Goal: Information Seeking & Learning: Check status

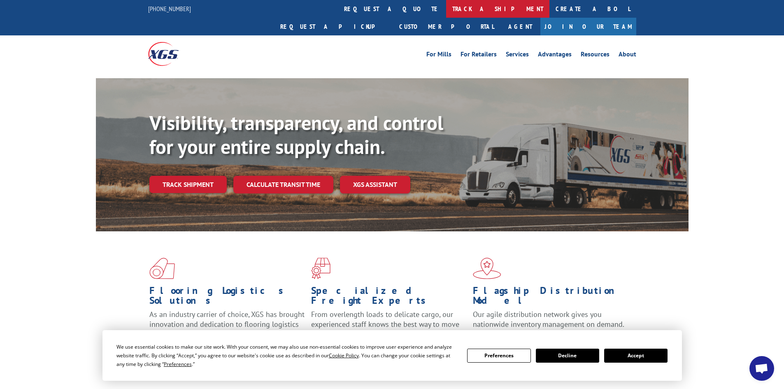
click at [446, 8] on link "track a shipment" at bounding box center [497, 9] width 103 height 18
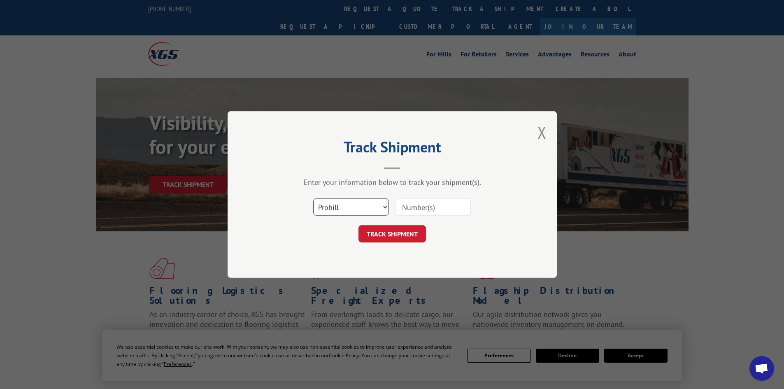
click at [353, 209] on select "Select category... Probill BOL PO" at bounding box center [351, 206] width 76 height 17
select select "bol"
click at [313, 198] on select "Select category... Probill BOL PO" at bounding box center [351, 206] width 76 height 17
click at [414, 205] on input at bounding box center [433, 206] width 76 height 17
type input "5655437"
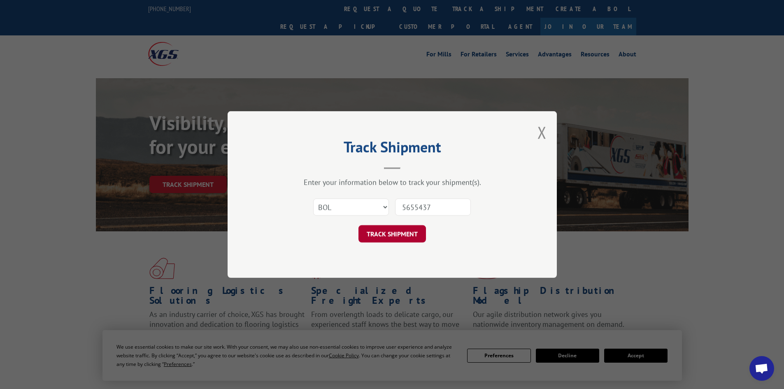
click at [422, 231] on button "TRACK SHIPMENT" at bounding box center [393, 233] width 68 height 17
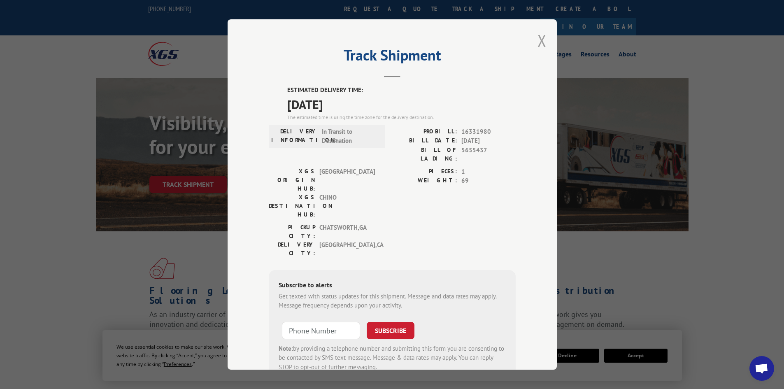
click at [538, 39] on button "Close modal" at bounding box center [542, 41] width 9 height 22
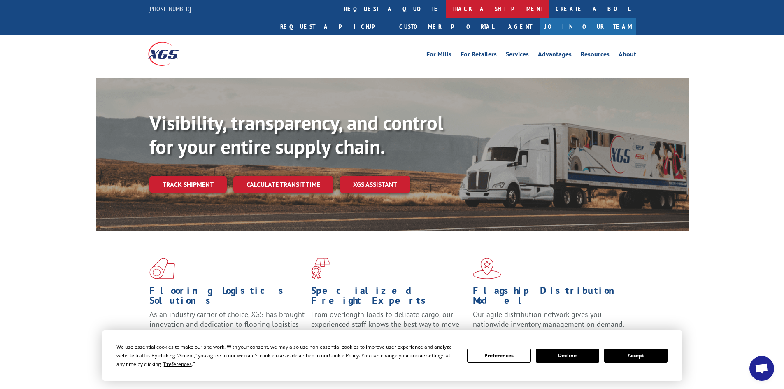
click at [446, 8] on link "track a shipment" at bounding box center [497, 9] width 103 height 18
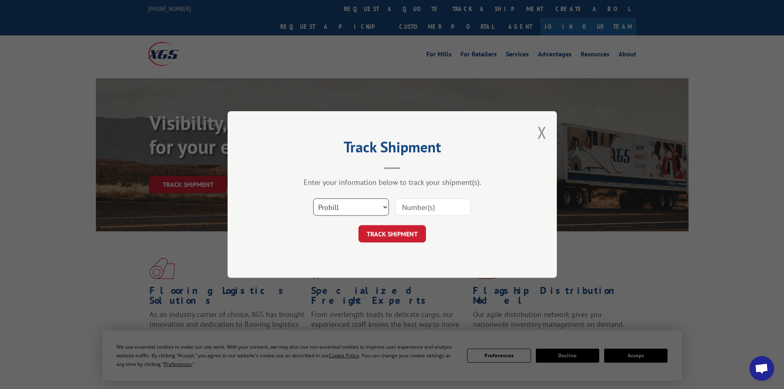
click at [366, 203] on select "Select category... Probill BOL PO" at bounding box center [351, 206] width 76 height 17
select select "bol"
click at [313, 198] on select "Select category... Probill BOL PO" at bounding box center [351, 206] width 76 height 17
click at [418, 205] on input at bounding box center [433, 206] width 76 height 17
type input "5666541"
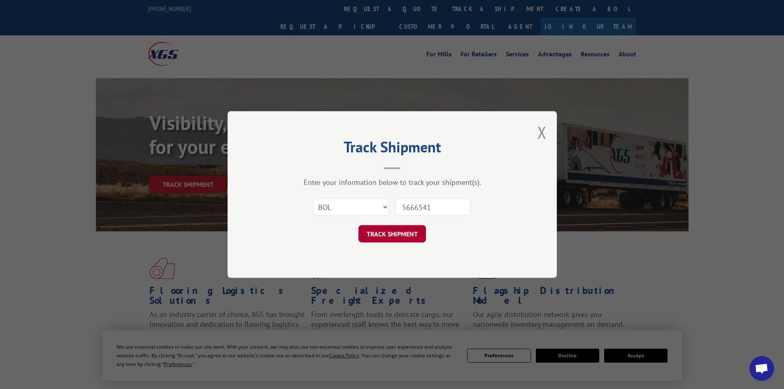
click at [400, 234] on button "TRACK SHIPMENT" at bounding box center [393, 233] width 68 height 17
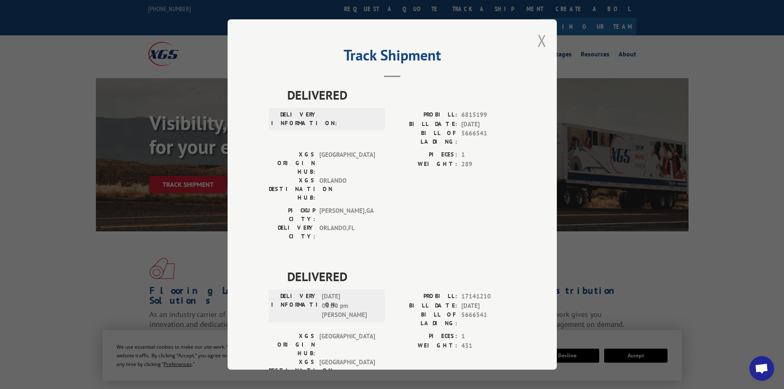
click at [541, 40] on button "Close modal" at bounding box center [542, 41] width 9 height 22
